Goal: Register for event/course

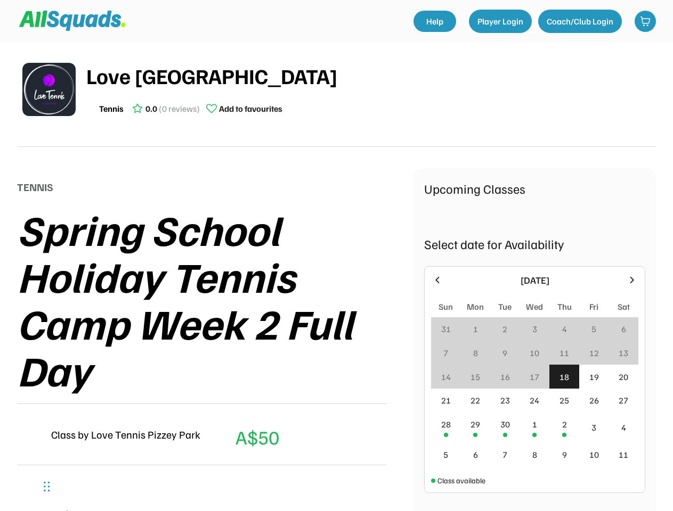
click at [336, 256] on div "Spring School Holiday Tennis Camp Week 2 Full Day" at bounding box center [215, 299] width 396 height 187
click at [336, 272] on div "Spring School Holiday Tennis Camp Week 2 Full Day" at bounding box center [215, 299] width 396 height 187
click at [336, 277] on div "Spring School Holiday Tennis Camp Week 2 Full Day" at bounding box center [215, 299] width 396 height 187
click at [336, 95] on div "Love Tennis Pizzey Park Tennis 0.0 (0 reviews) Add to favourites" at bounding box center [370, 90] width 569 height 60
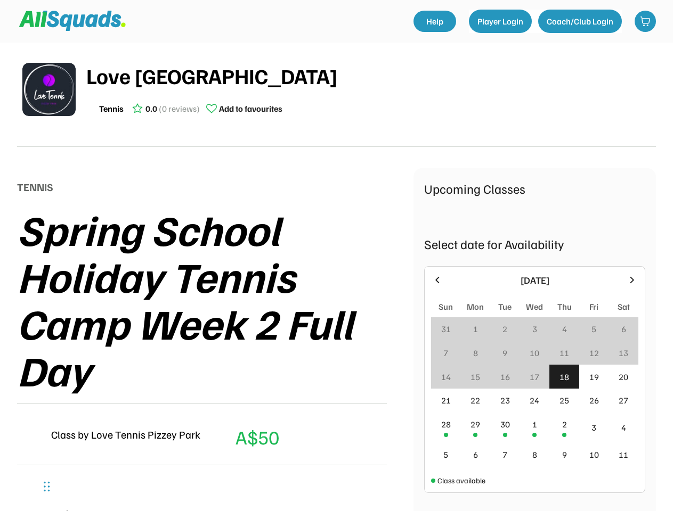
click at [49, 89] on img at bounding box center [48, 89] width 53 height 53
click at [371, 89] on div "Love [GEOGRAPHIC_DATA]" at bounding box center [370, 76] width 569 height 32
click at [371, 76] on div "Love [GEOGRAPHIC_DATA]" at bounding box center [370, 76] width 569 height 32
click at [371, 109] on div "Tennis 0.0 (0 reviews) Add to favourites" at bounding box center [370, 108] width 569 height 21
click at [111, 109] on div "Tennis" at bounding box center [111, 108] width 24 height 13
